Goal: Find specific page/section: Find specific page/section

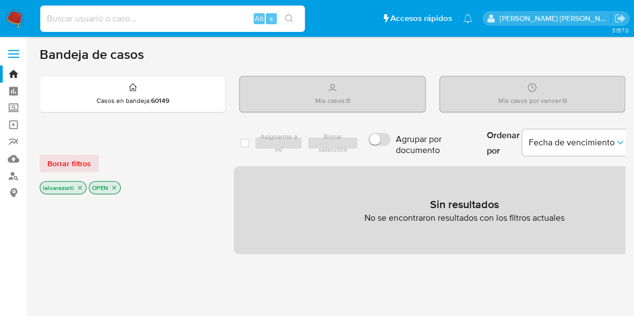
click at [87, 25] on input at bounding box center [172, 19] width 265 height 14
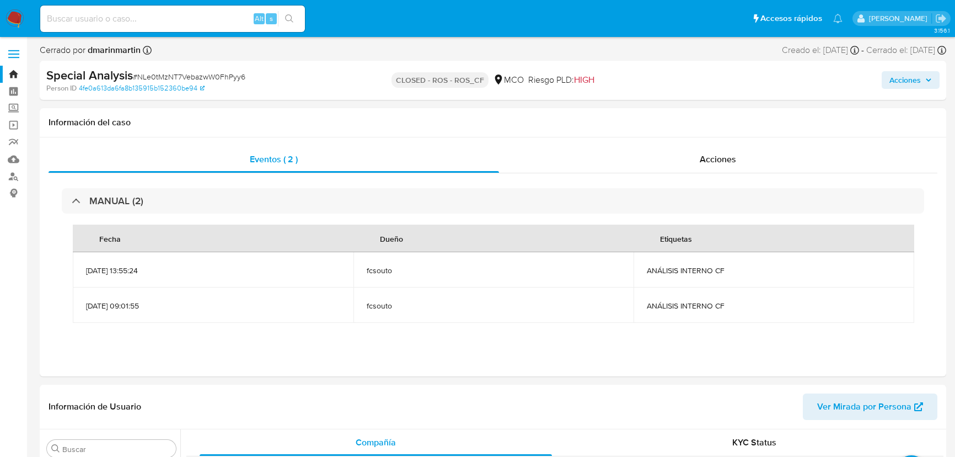
select select "10"
click at [127, 20] on input at bounding box center [172, 19] width 265 height 14
paste input "223314621"
type input "223314621"
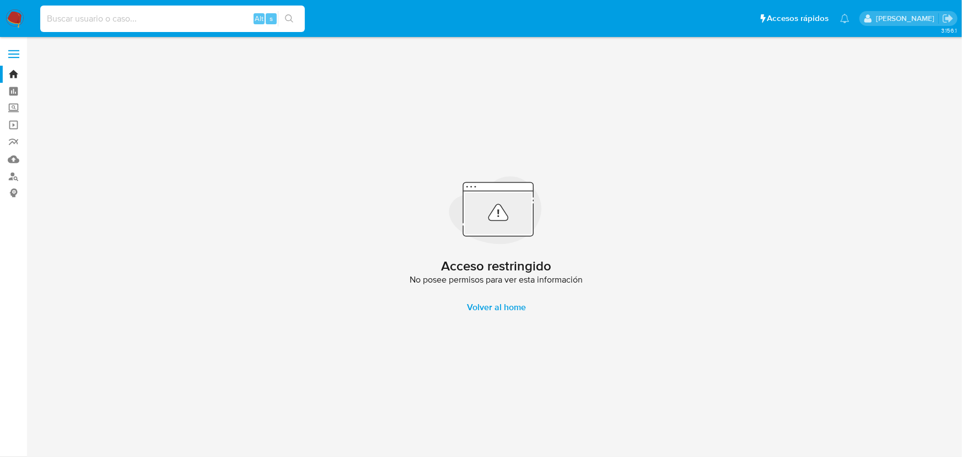
click at [164, 24] on input at bounding box center [172, 19] width 265 height 14
click at [158, 18] on input at bounding box center [172, 19] width 265 height 14
paste input "223314621"
type input "223314621"
click at [95, 21] on input "223314621" at bounding box center [172, 19] width 265 height 14
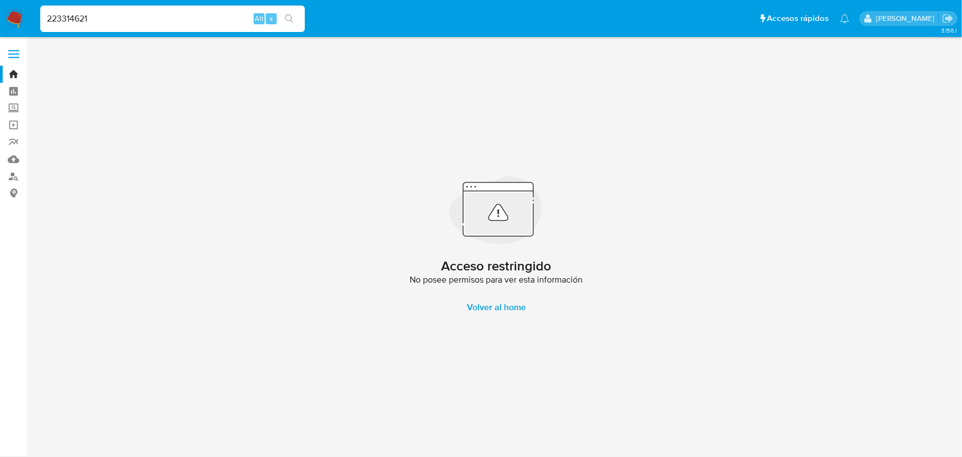
click at [2, 4] on nav "Pausado Ver notificaciones 223314621 Alt s Accesos rápidos Presiona las siguien…" at bounding box center [481, 18] width 962 height 37
